Goal: Obtain resource: Download file/media

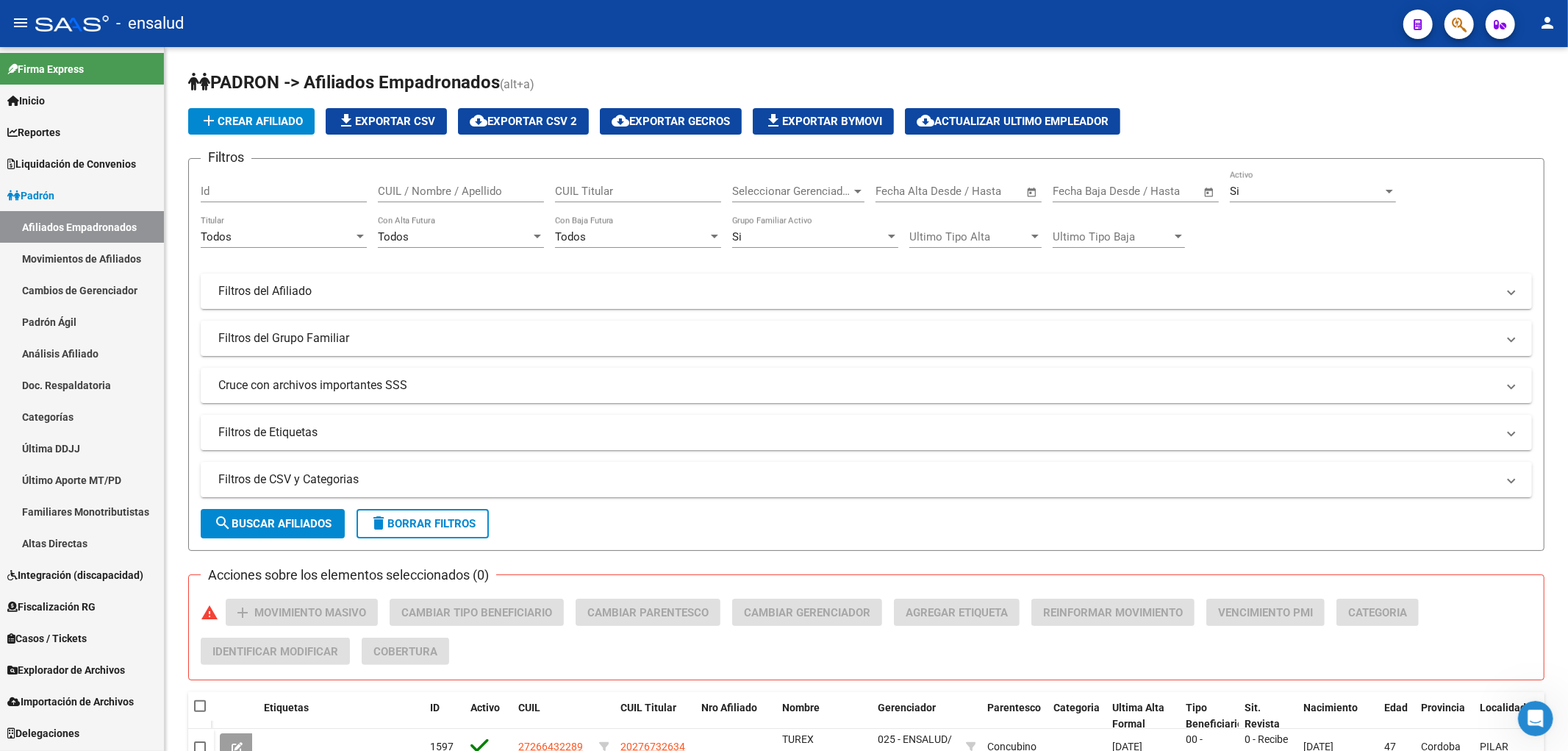
click at [60, 227] on link "Afiliados Empadronados" at bounding box center [82, 227] width 164 height 32
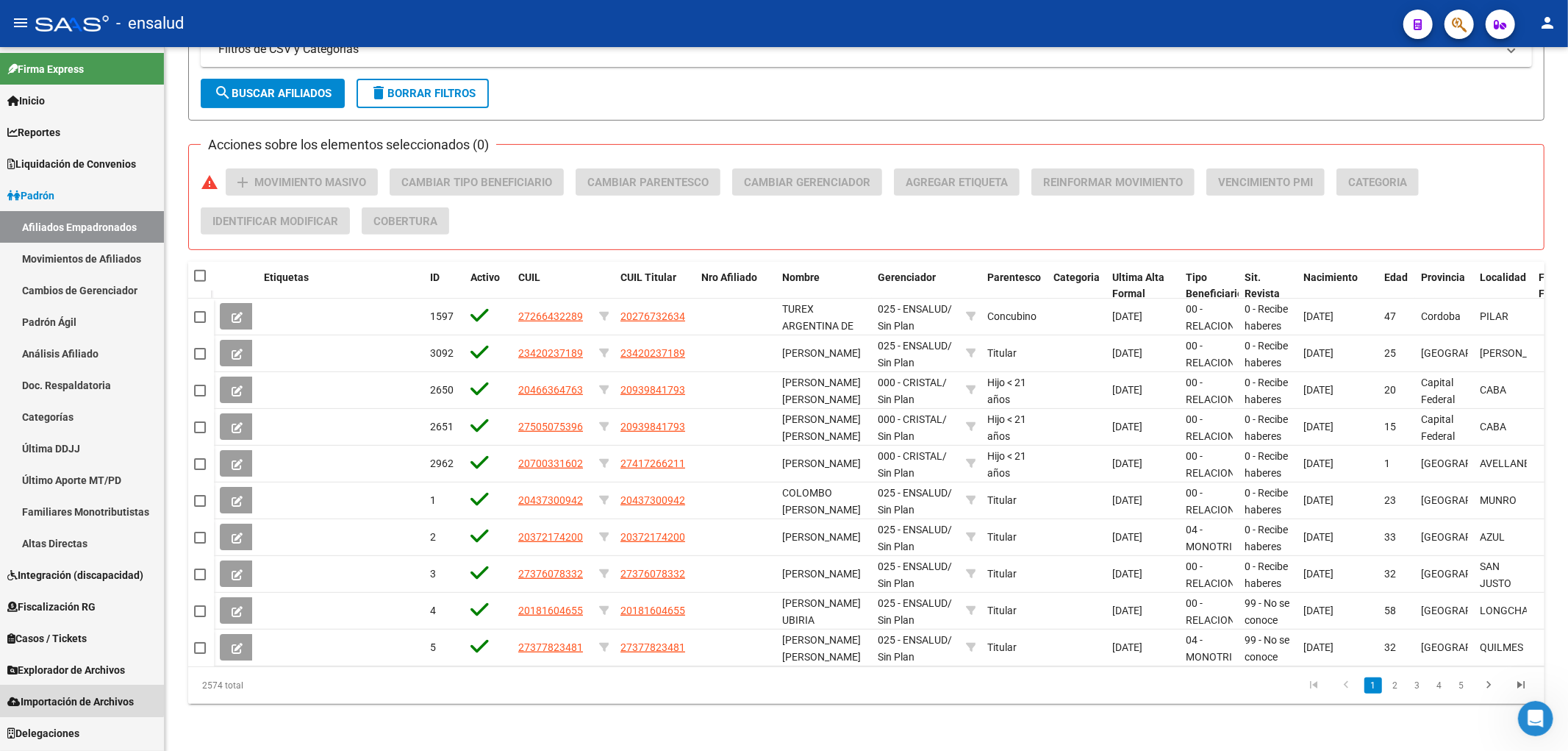
click at [59, 694] on span "Importación de Archivos" at bounding box center [70, 701] width 127 height 16
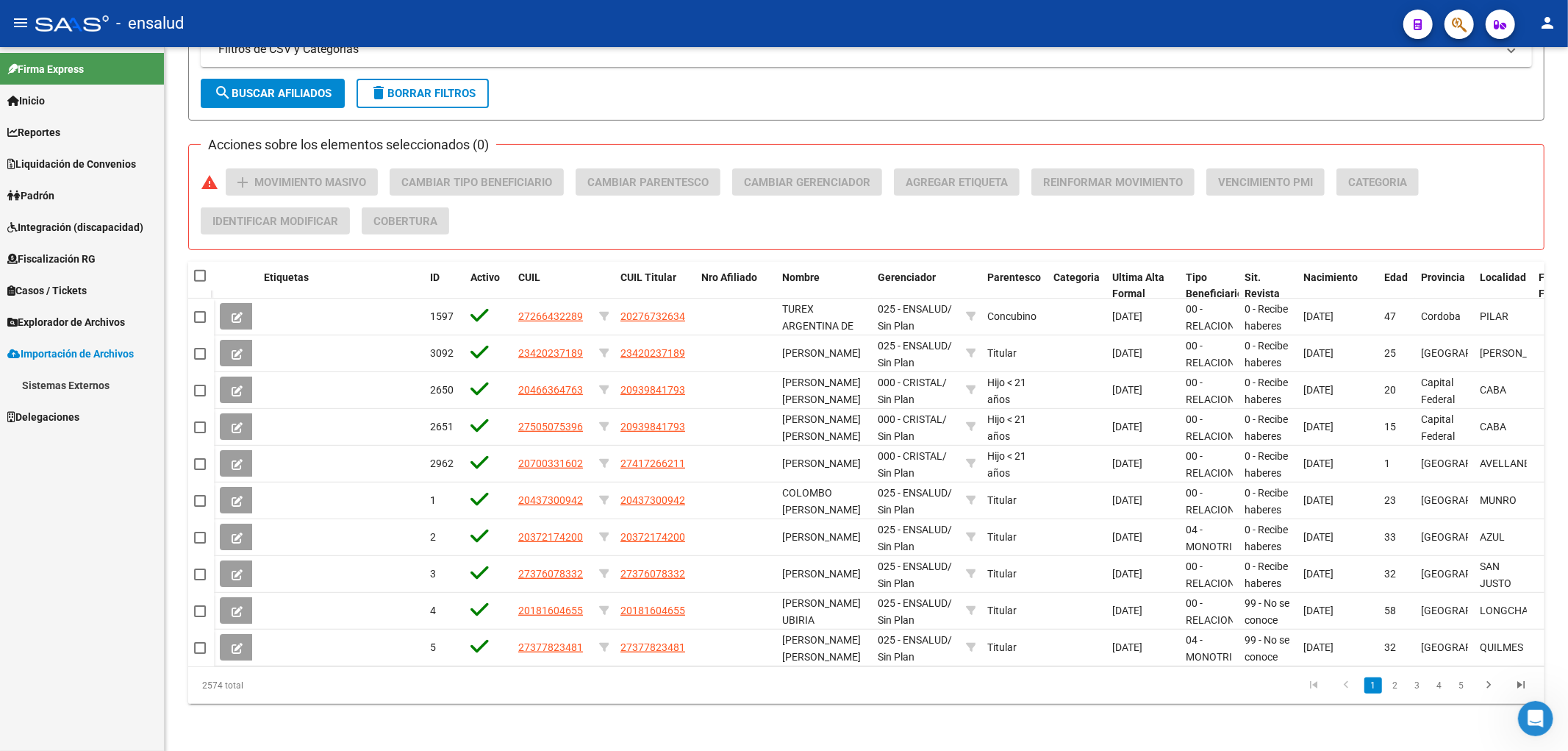
click at [86, 315] on span "Explorador de Archivos" at bounding box center [66, 322] width 118 height 16
click at [41, 408] on link "SSS" at bounding box center [82, 417] width 164 height 32
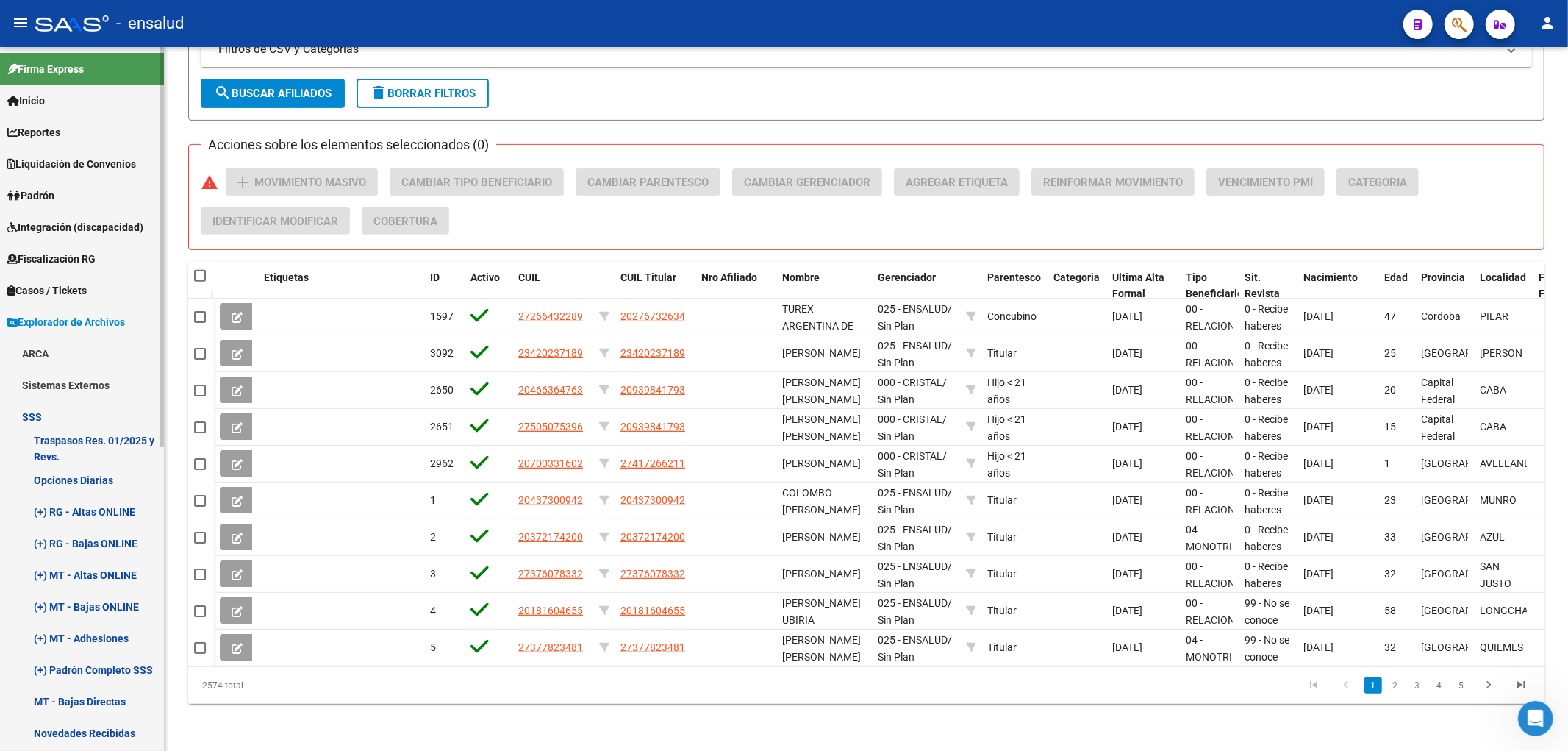
click at [74, 540] on link "(+) RG - Bajas ONLINE" at bounding box center [82, 543] width 164 height 32
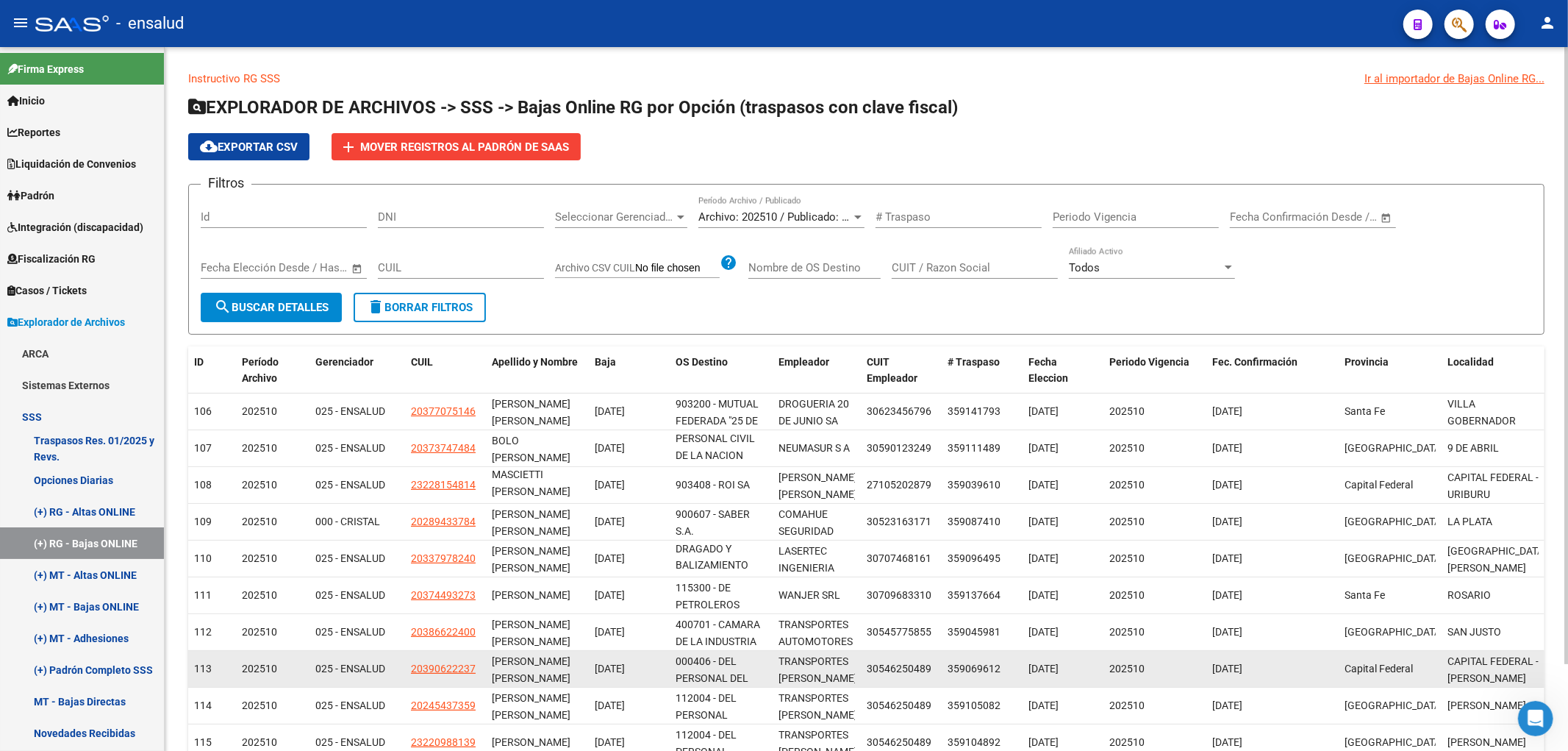
scroll to position [3, 0]
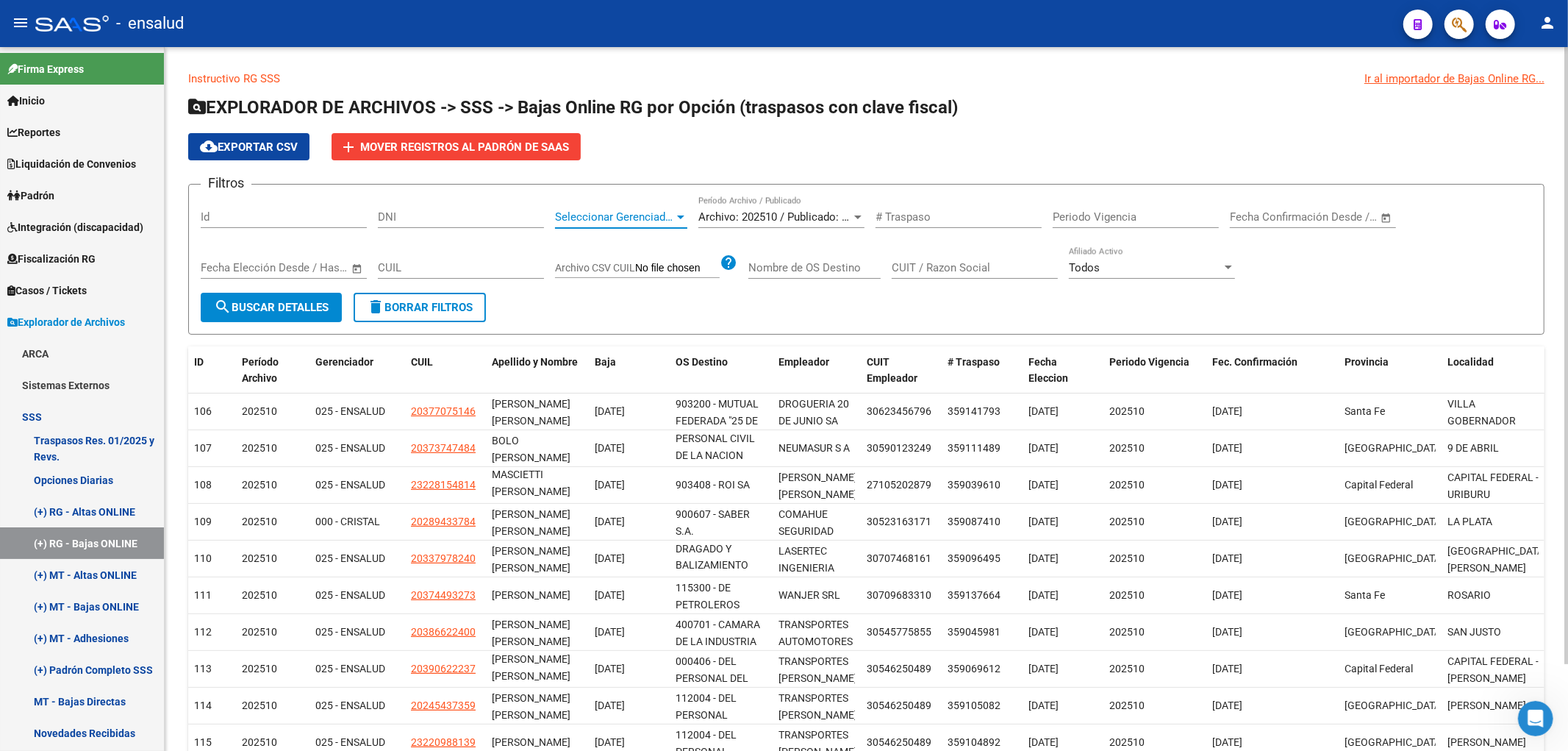
click at [653, 222] on span "Seleccionar Gerenciador" at bounding box center [614, 216] width 119 height 13
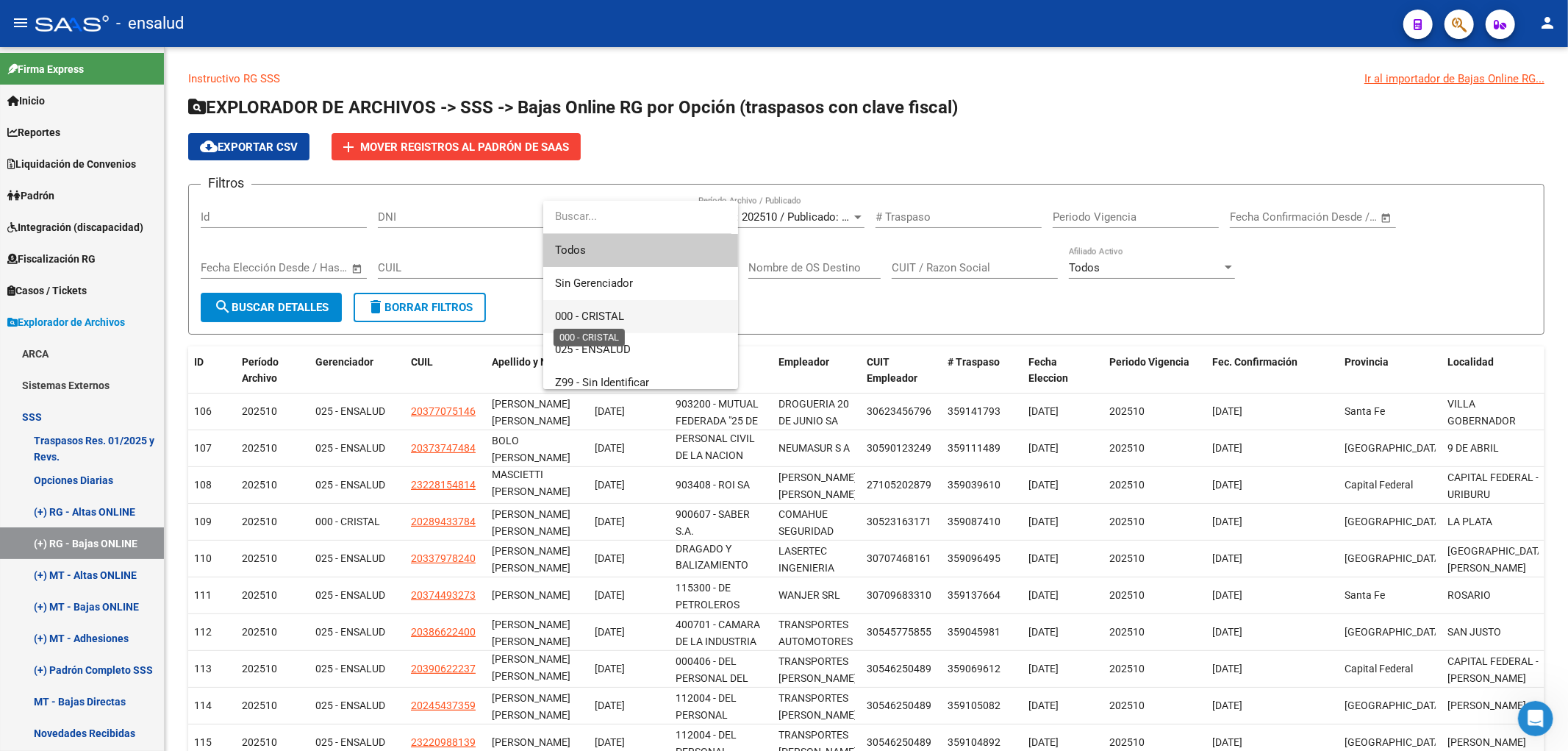
click at [621, 318] on span "000 - CRISTAL" at bounding box center [589, 316] width 69 height 13
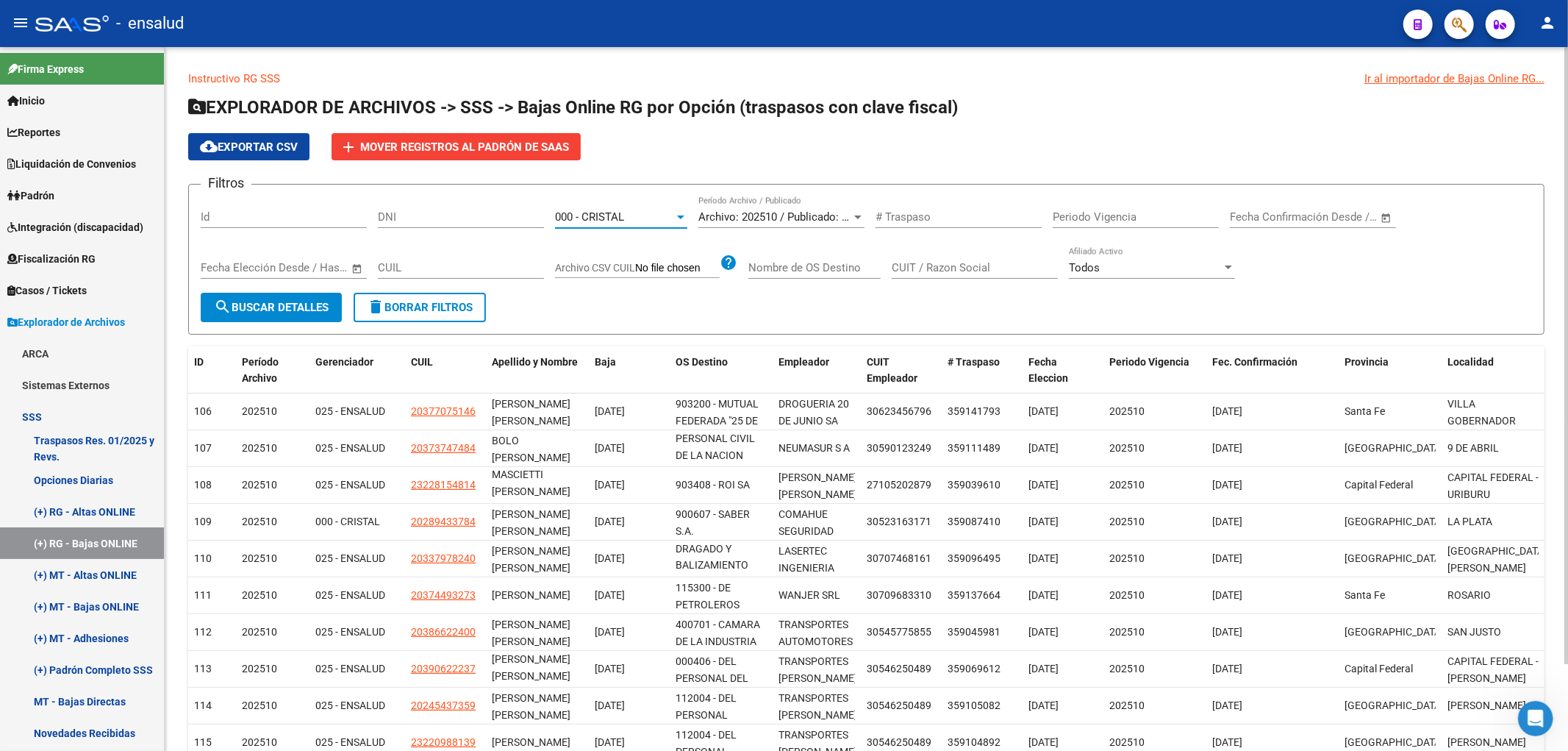
click at [282, 297] on button "search Buscar Detalles" at bounding box center [271, 307] width 142 height 29
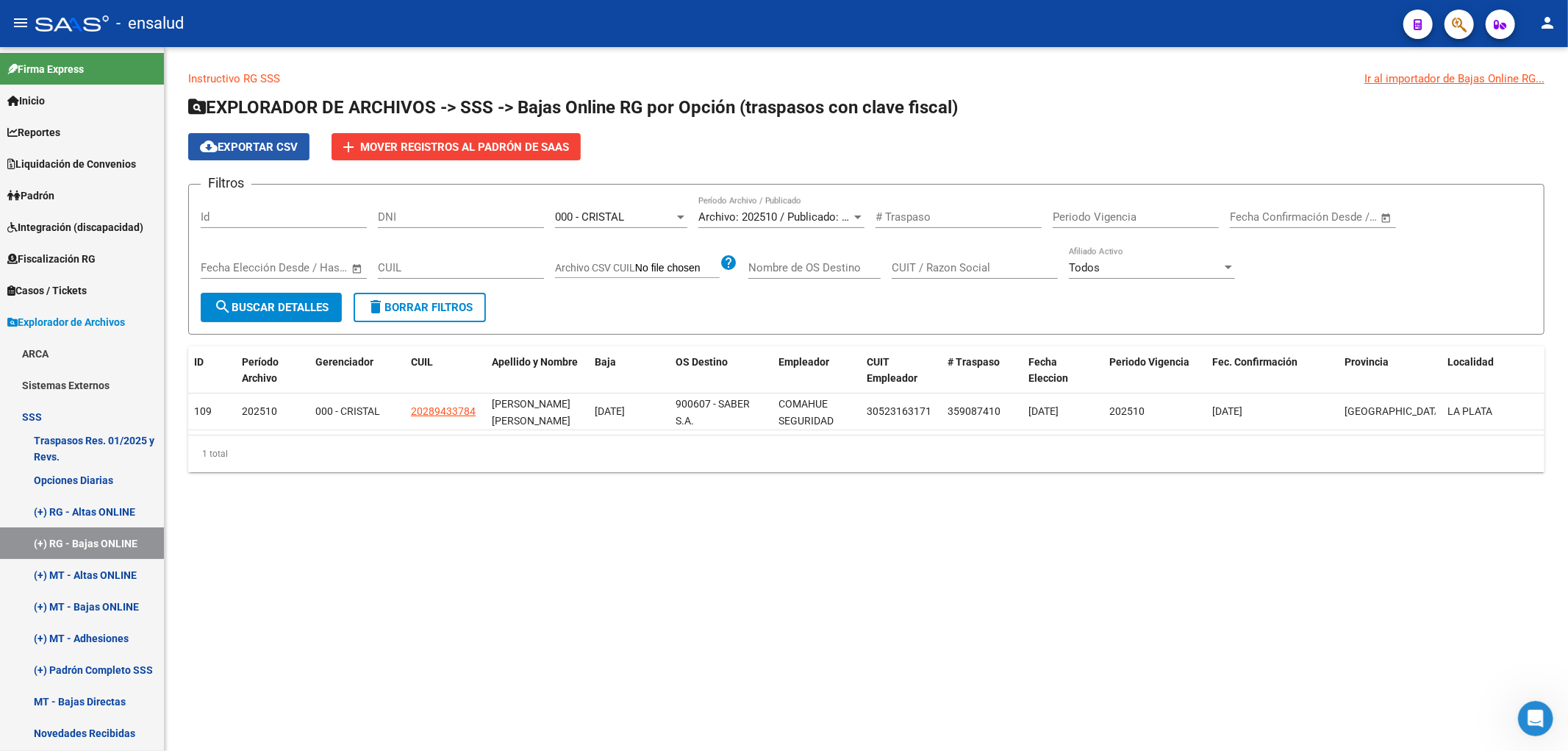
drag, startPoint x: 244, startPoint y: 149, endPoint x: 276, endPoint y: 178, distance: 43.2
click at [244, 149] on span "cloud_download Exportar CSV" at bounding box center [248, 147] width 98 height 13
